Goal: Task Accomplishment & Management: Manage account settings

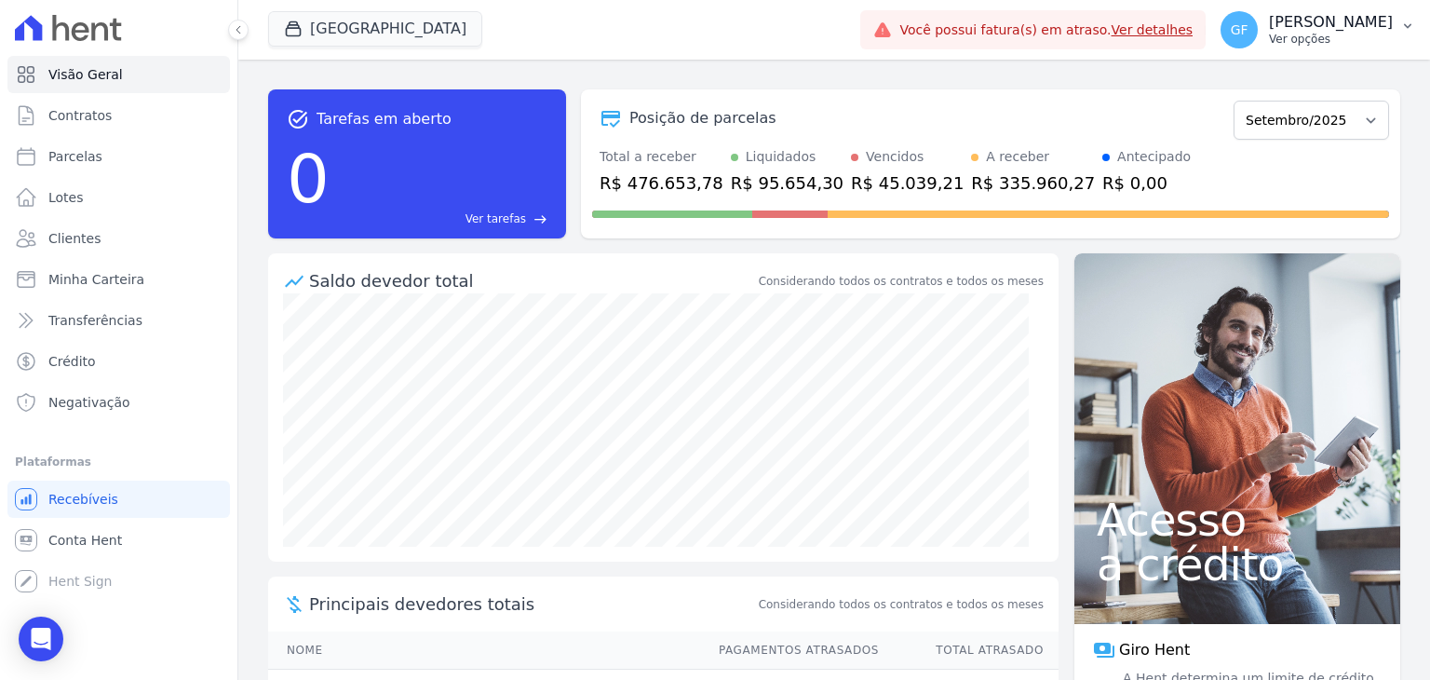
click at [1331, 47] on div "GF [PERSON_NAME] Ver opções" at bounding box center [1307, 29] width 172 height 37
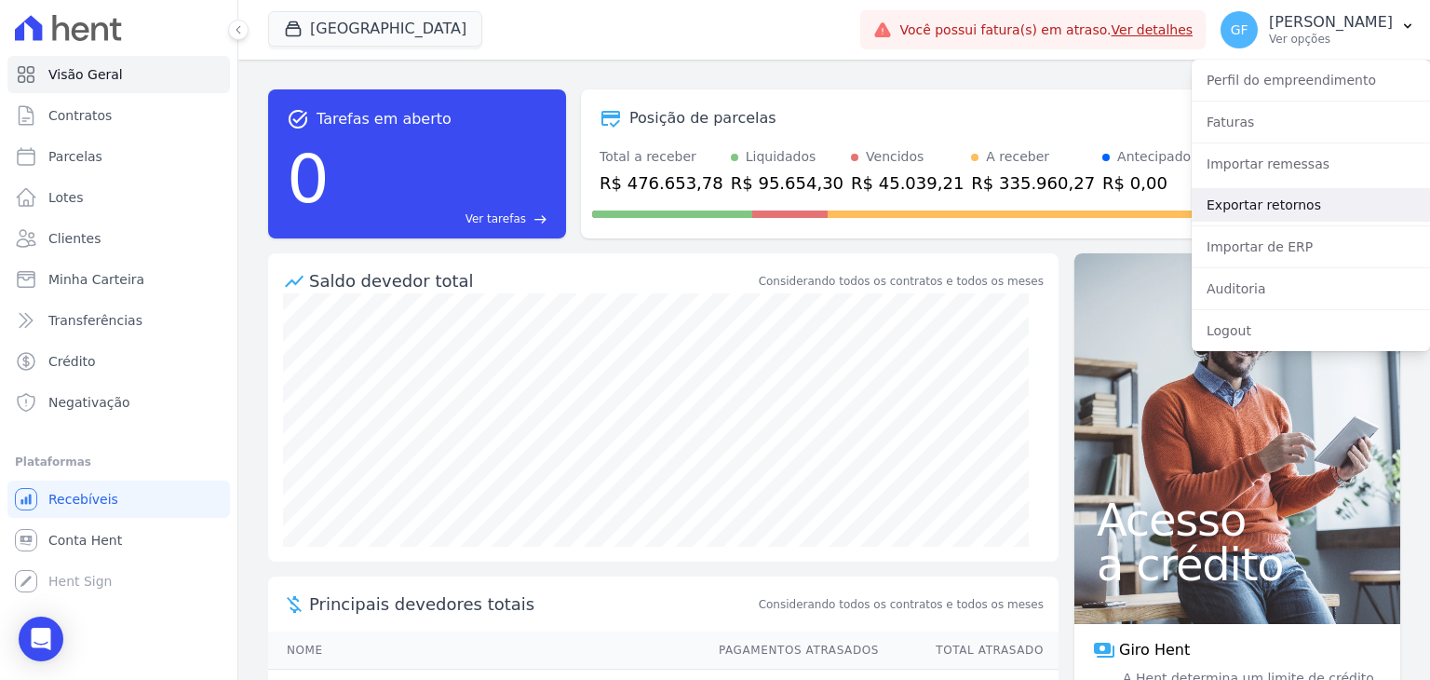
click at [1289, 207] on link "Exportar retornos" at bounding box center [1311, 205] width 238 height 34
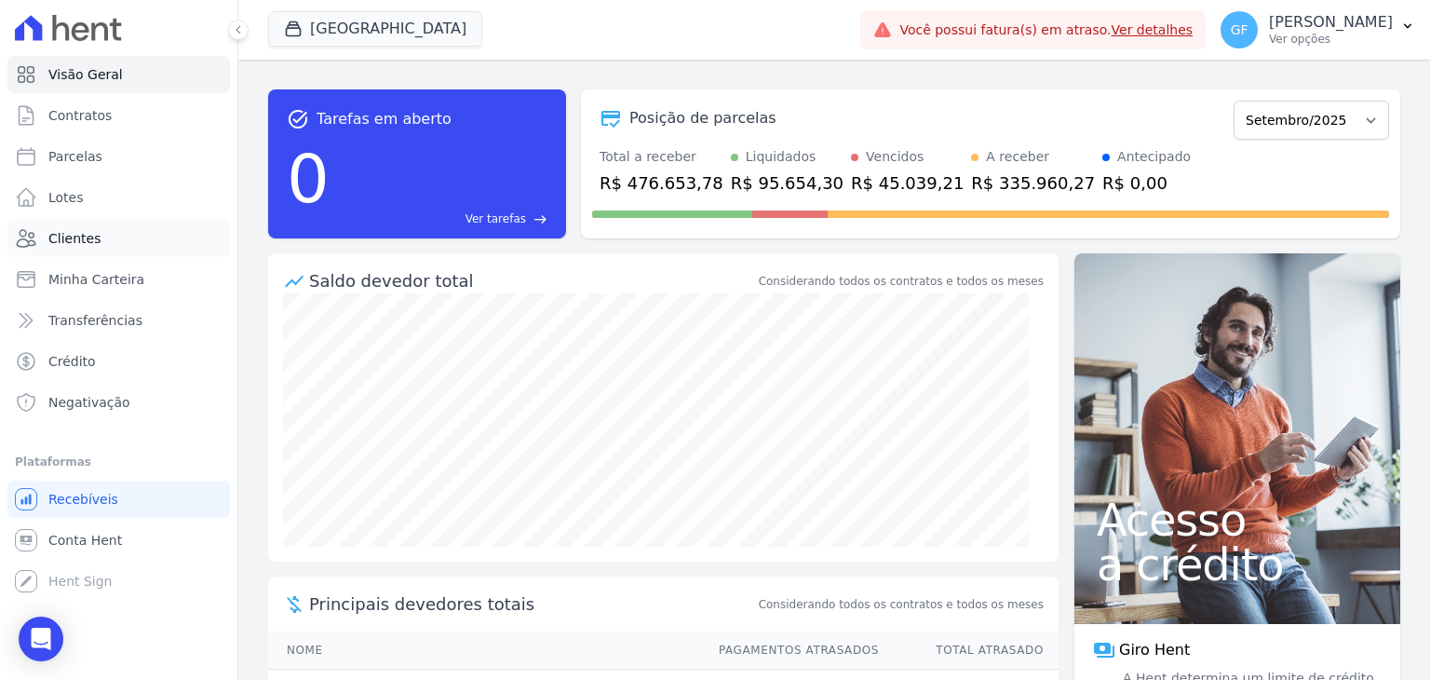
click at [92, 237] on span "Clientes" at bounding box center [74, 238] width 52 height 19
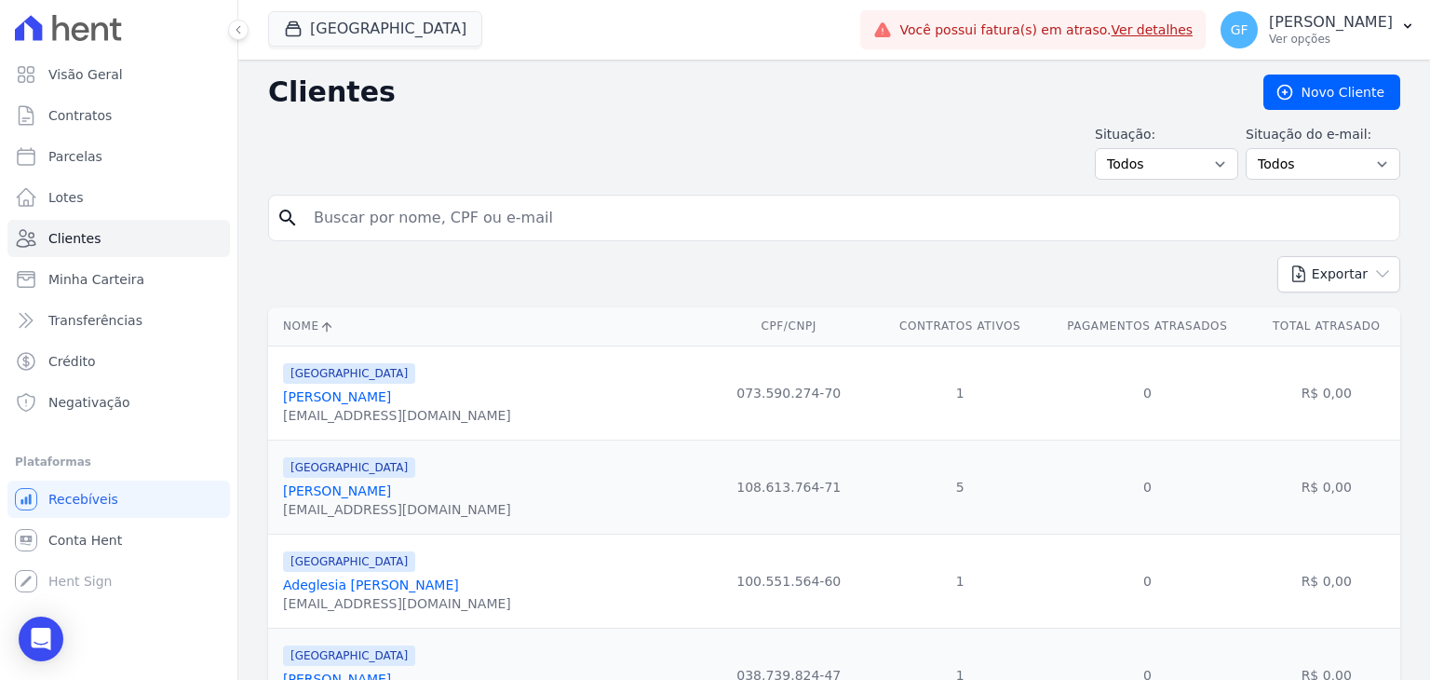
click at [361, 224] on input "search" at bounding box center [847, 217] width 1089 height 37
type input "m"
type input "[PERSON_NAME]"
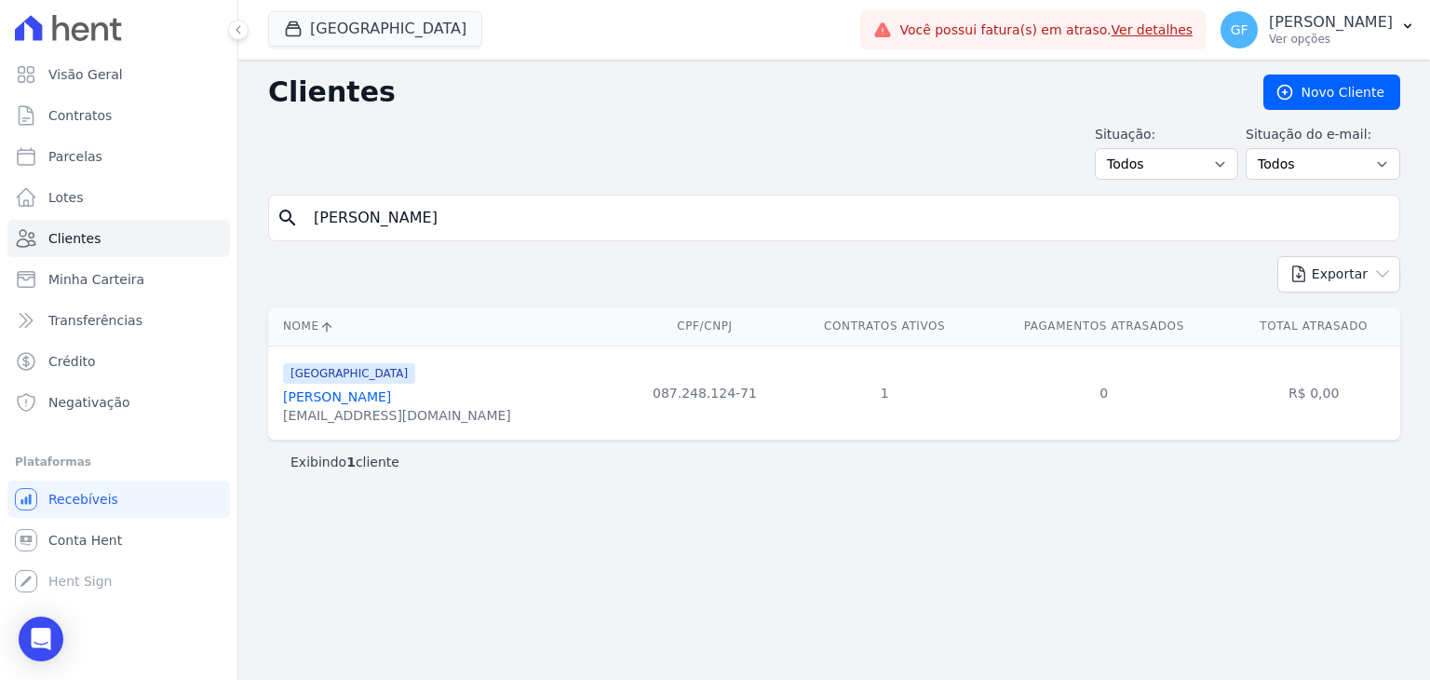
drag, startPoint x: 394, startPoint y: 402, endPoint x: 385, endPoint y: 388, distance: 16.8
click at [391, 402] on link "[PERSON_NAME]" at bounding box center [337, 396] width 108 height 15
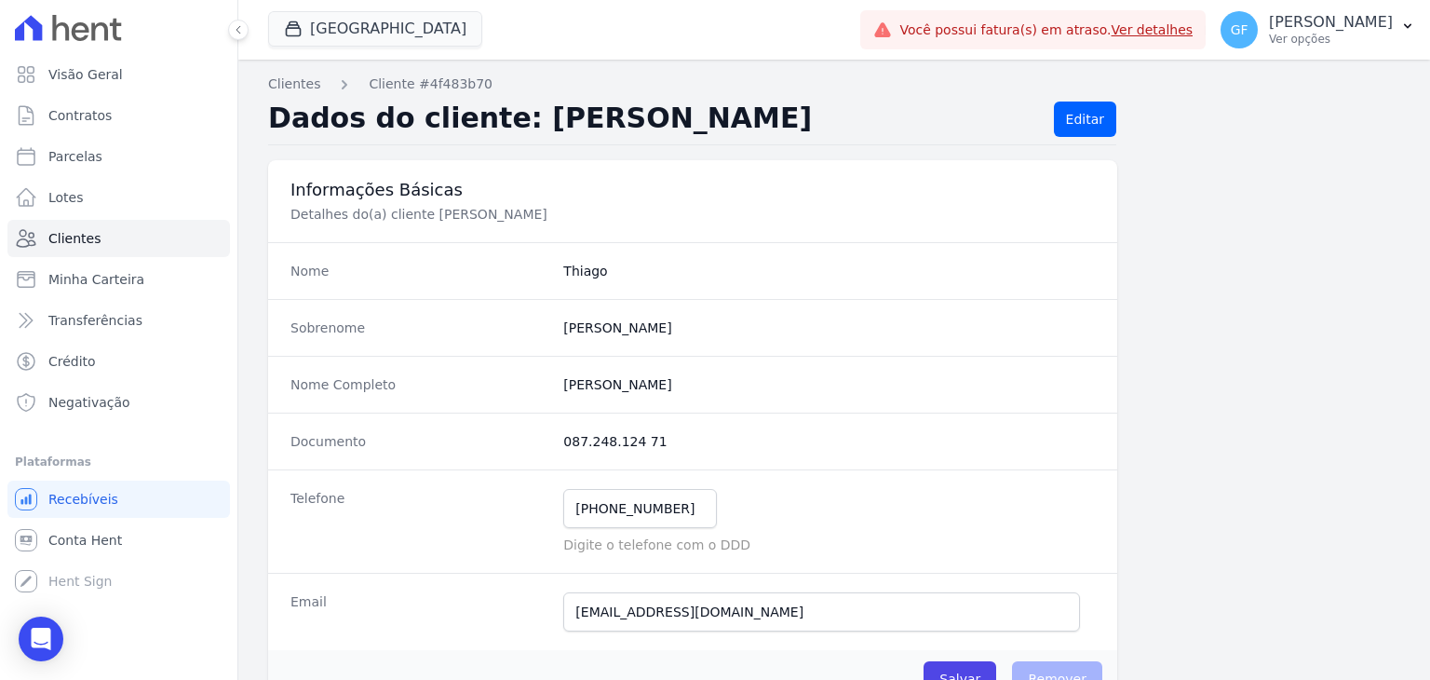
click at [242, 43] on div "[GEOGRAPHIC_DATA] Você possui apenas um empreendimento Aplicar Você possui fatu…" at bounding box center [834, 30] width 1192 height 60
click at [240, 32] on icon at bounding box center [238, 29] width 11 height 11
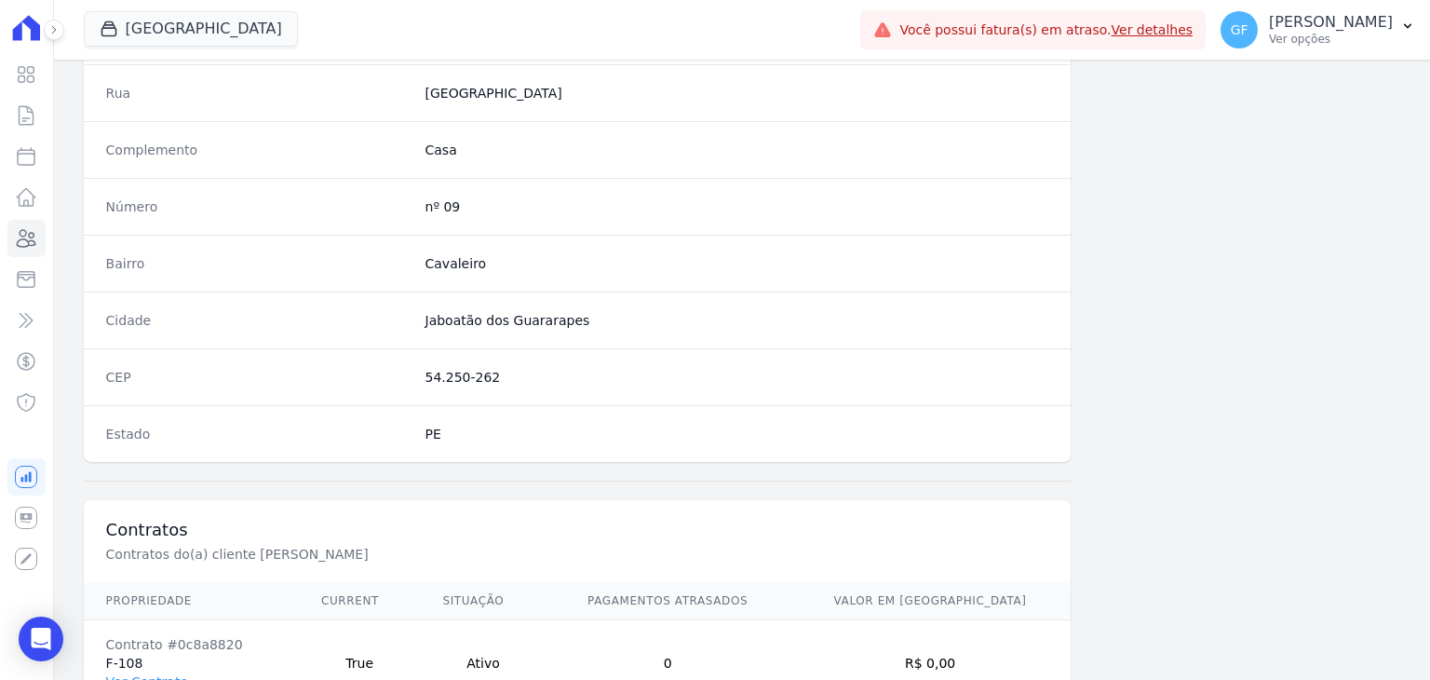
scroll to position [1057, 0]
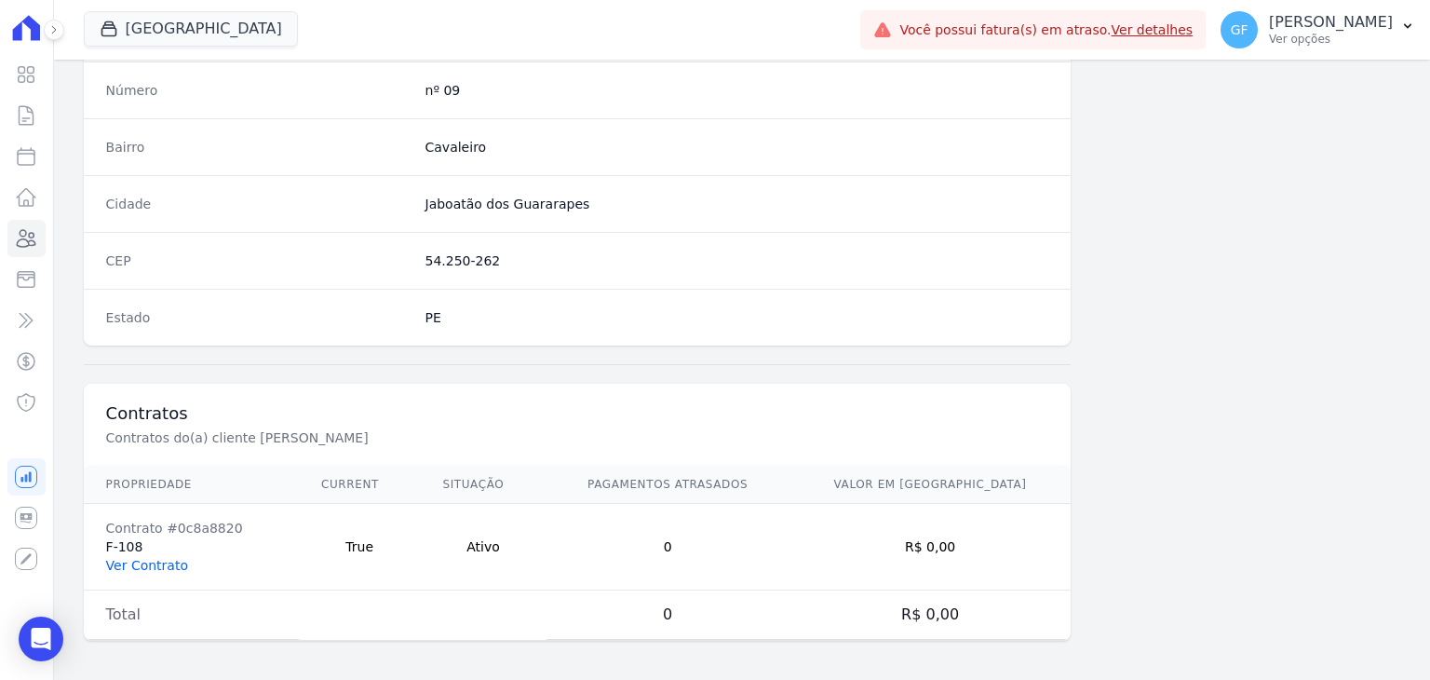
click at [137, 558] on link "Ver Contrato" at bounding box center [147, 565] width 82 height 15
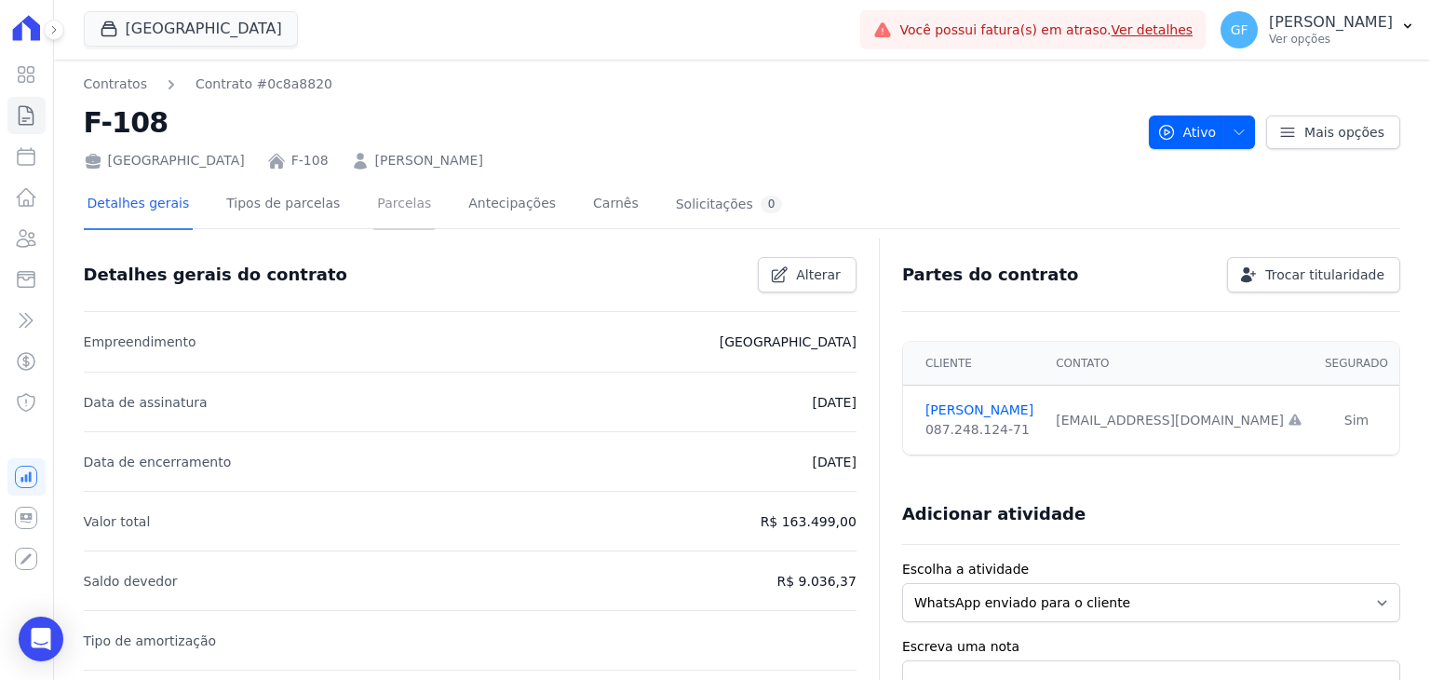
click at [373, 222] on link "Parcelas" at bounding box center [403, 205] width 61 height 49
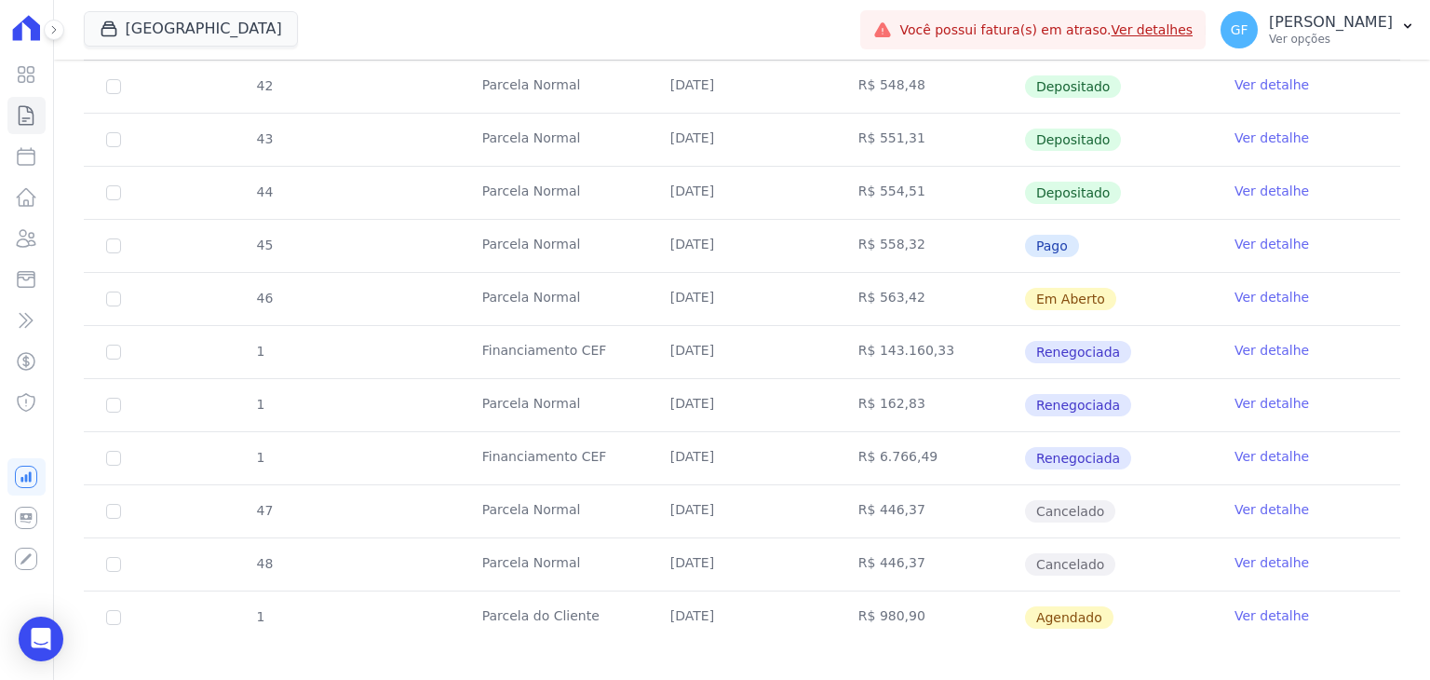
scroll to position [735, 0]
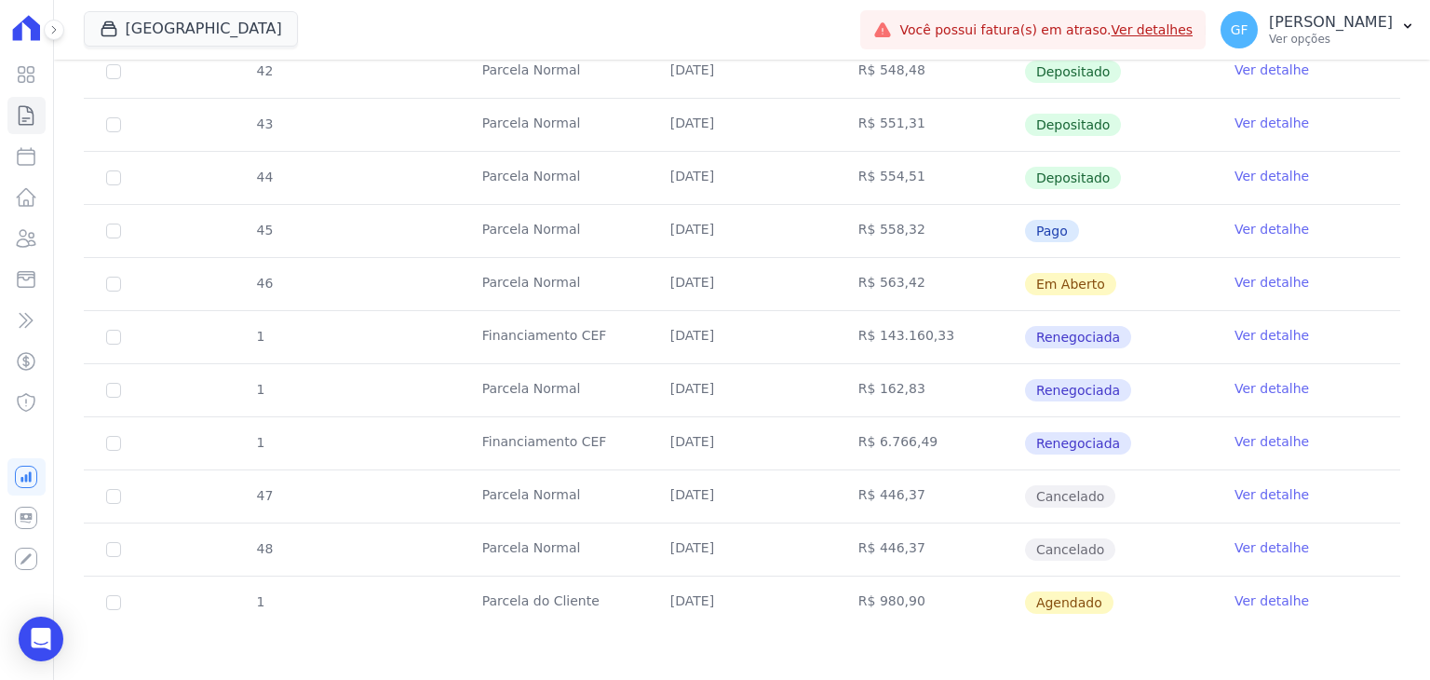
drag, startPoint x: 706, startPoint y: 281, endPoint x: 1128, endPoint y: 280, distance: 421.8
click at [1128, 280] on tr "46 [GEOGRAPHIC_DATA] [DATE] R$ 563,42 Em [GEOGRAPHIC_DATA] Ver detalhe" at bounding box center [742, 283] width 1317 height 53
drag, startPoint x: 948, startPoint y: 280, endPoint x: 1020, endPoint y: 277, distance: 72.7
click at [950, 279] on td "R$ 563,42" at bounding box center [930, 284] width 188 height 52
click at [1235, 280] on link "Ver detalhe" at bounding box center [1272, 282] width 74 height 19
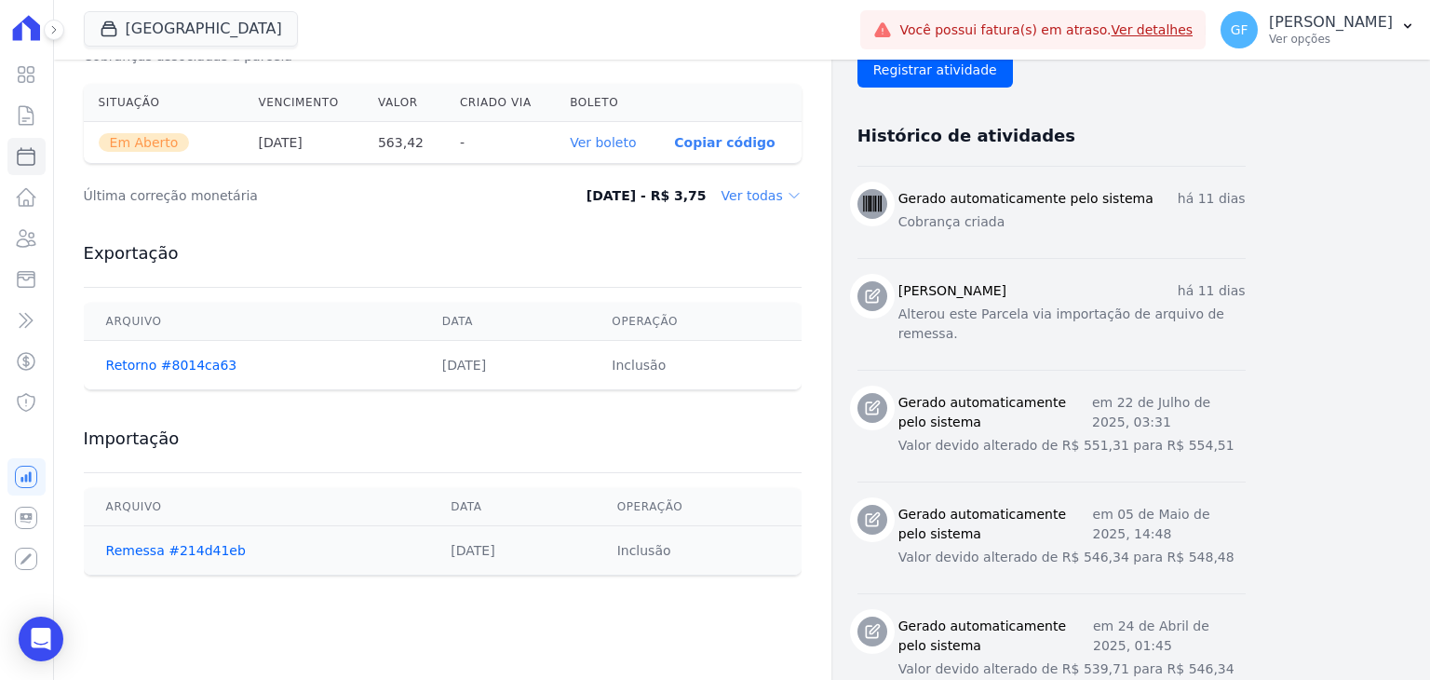
scroll to position [652, 0]
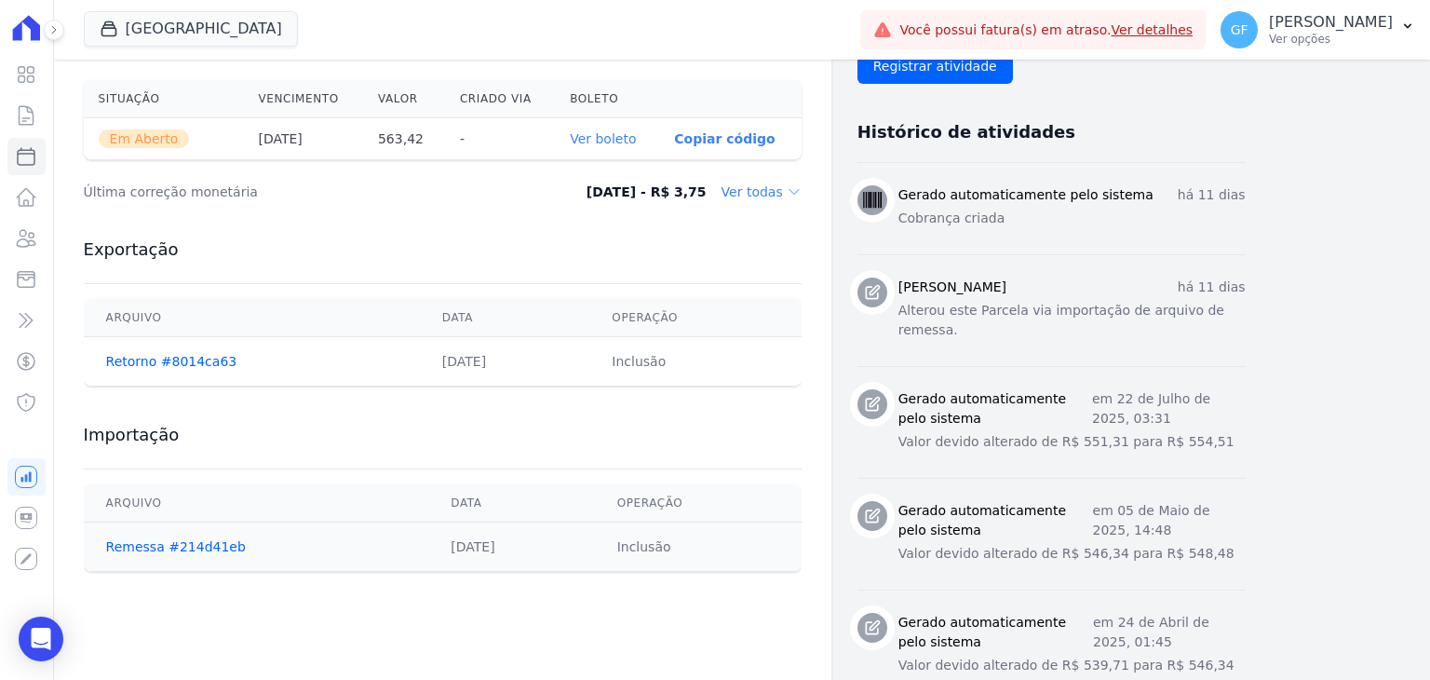
click at [601, 131] on link "Ver boleto" at bounding box center [603, 138] width 66 height 15
